Goal: Check status: Check status

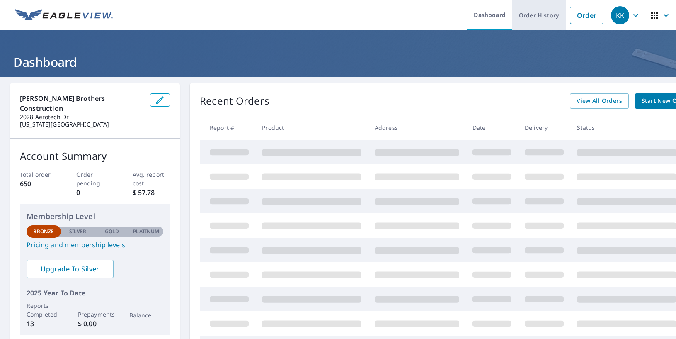
click at [547, 17] on link "Order History" at bounding box center [538, 15] width 53 height 30
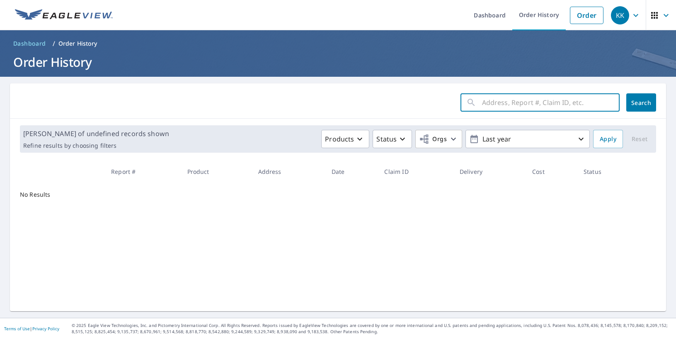
click at [531, 102] on input "text" at bounding box center [551, 102] width 138 height 23
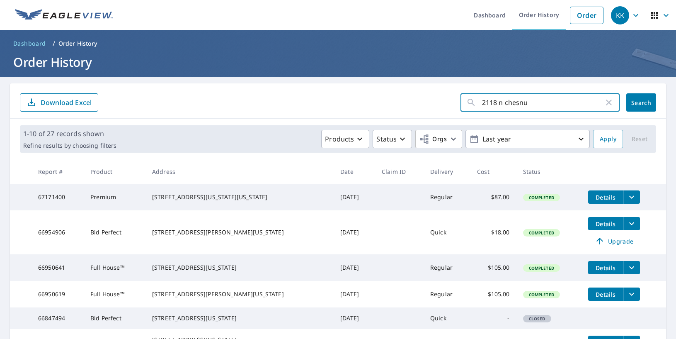
type input "2118 n [PERSON_NAME]"
click button "Search" at bounding box center [641, 102] width 30 height 18
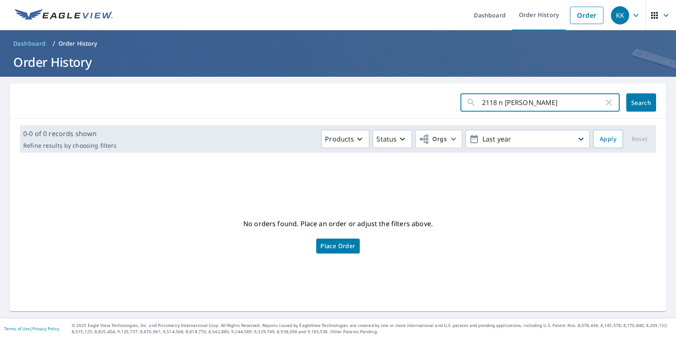
click at [537, 103] on input "2118 n [PERSON_NAME]" at bounding box center [543, 102] width 122 height 23
type input "2118 north"
click button "Search" at bounding box center [641, 102] width 30 height 18
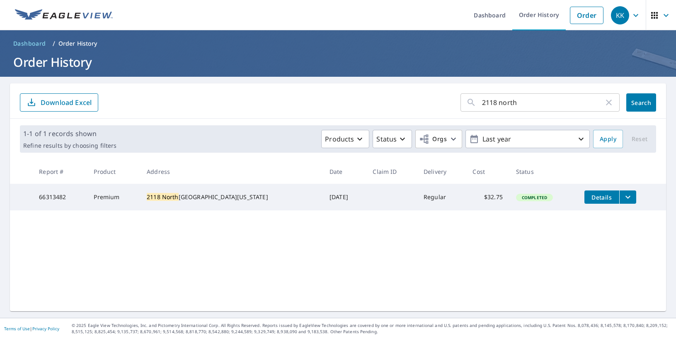
click at [623, 198] on icon "filesDropdownBtn-66313482" at bounding box center [628, 197] width 10 height 10
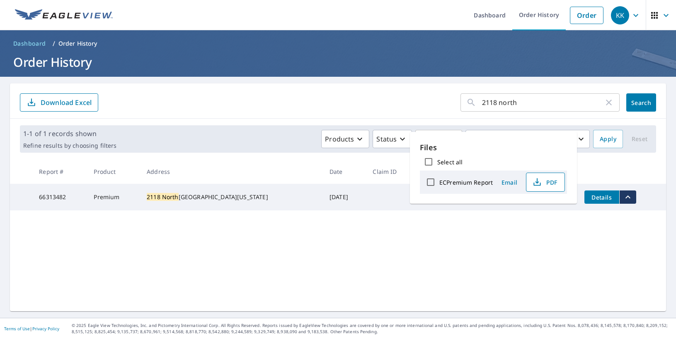
click at [545, 185] on span "PDF" at bounding box center [544, 182] width 27 height 10
click at [430, 83] on div "2118 north ​ Search Download Excel" at bounding box center [338, 100] width 656 height 35
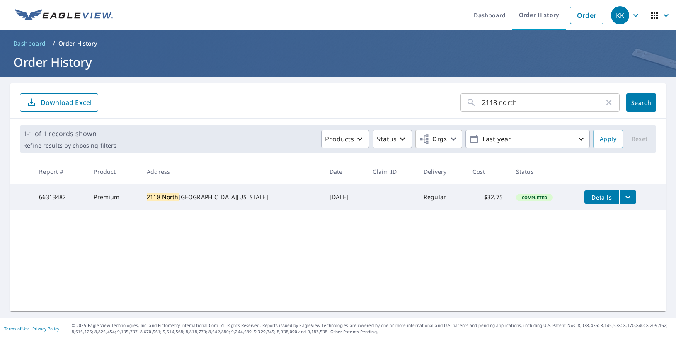
click at [541, 254] on div "2118 north ​ Search Download Excel 1-1 of 1 records shown Refine results by cho…" at bounding box center [338, 197] width 656 height 228
drag, startPoint x: 516, startPoint y: 102, endPoint x: 444, endPoint y: 104, distance: 72.1
click at [444, 104] on form "2118 north ​ Search Download Excel" at bounding box center [338, 102] width 636 height 18
type input "276 millstream"
click button "Search" at bounding box center [641, 102] width 30 height 18
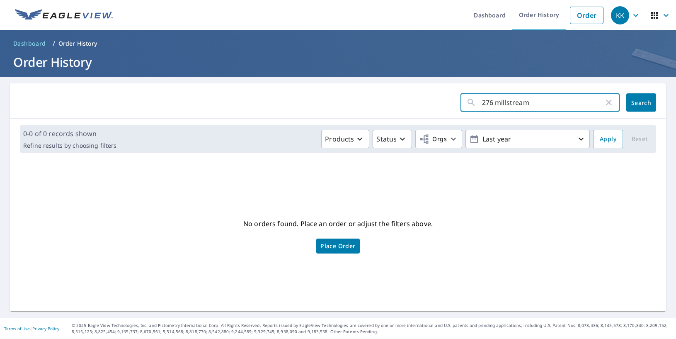
click at [508, 104] on input "276 millstream" at bounding box center [543, 102] width 122 height 23
type input "276 mill stream"
click at [635, 101] on span "Search" at bounding box center [641, 103] width 17 height 8
